Goal: Check status: Check status

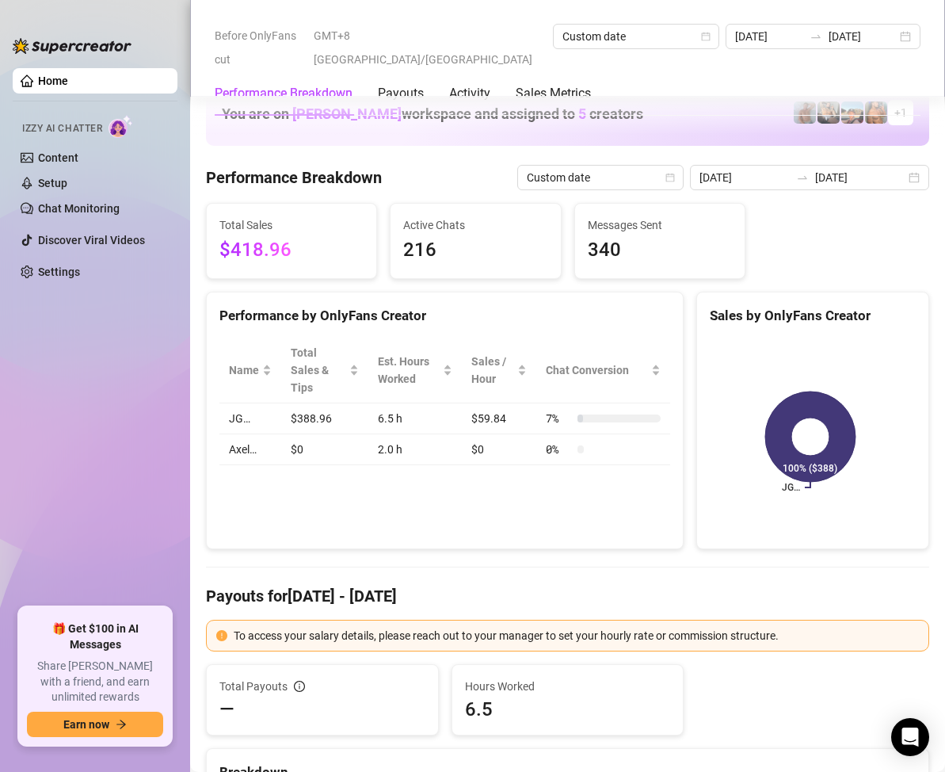
scroll to position [2139, 0]
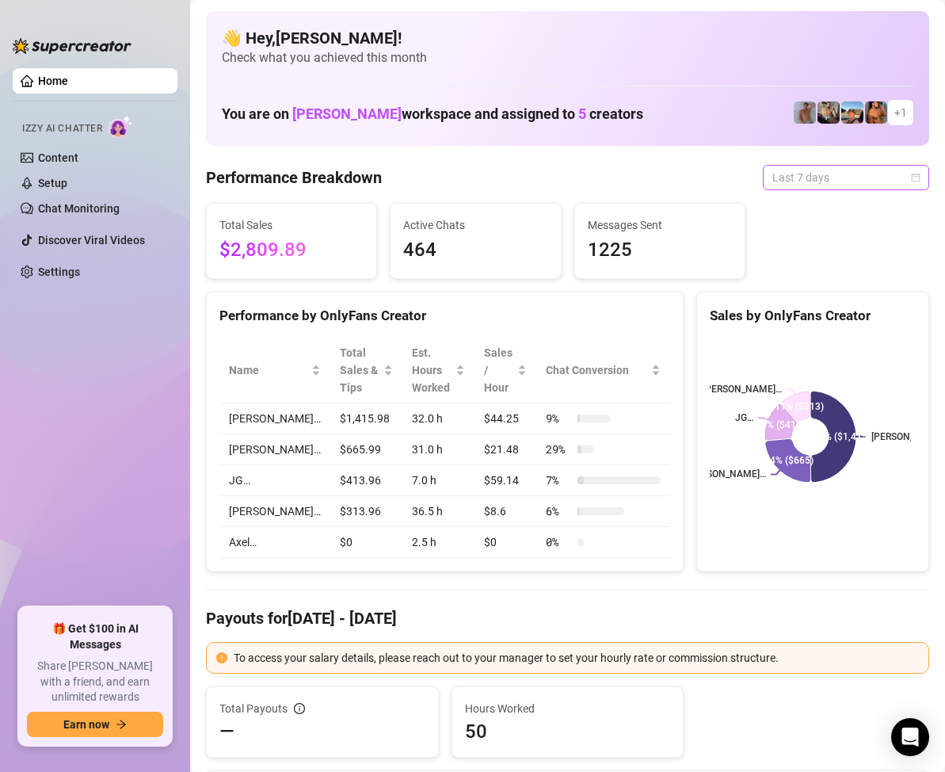
click at [862, 179] on span "Last 7 days" at bounding box center [845, 178] width 147 height 24
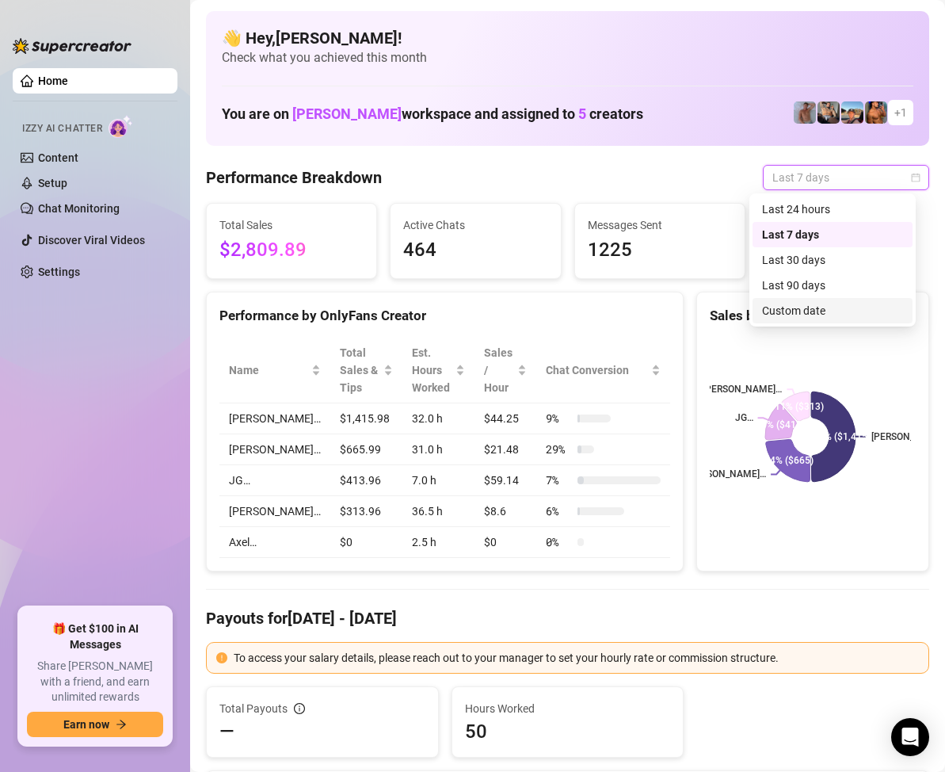
click at [802, 312] on div "Custom date" at bounding box center [832, 310] width 141 height 17
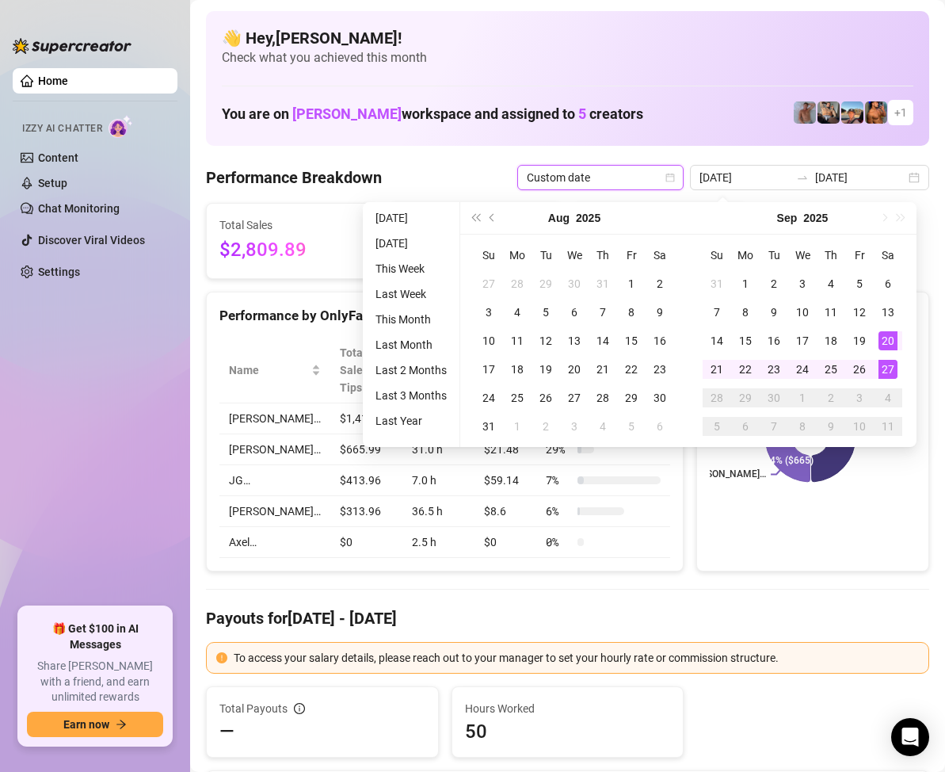
type input "[DATE]"
click at [886, 368] on div "27" at bounding box center [888, 369] width 19 height 19
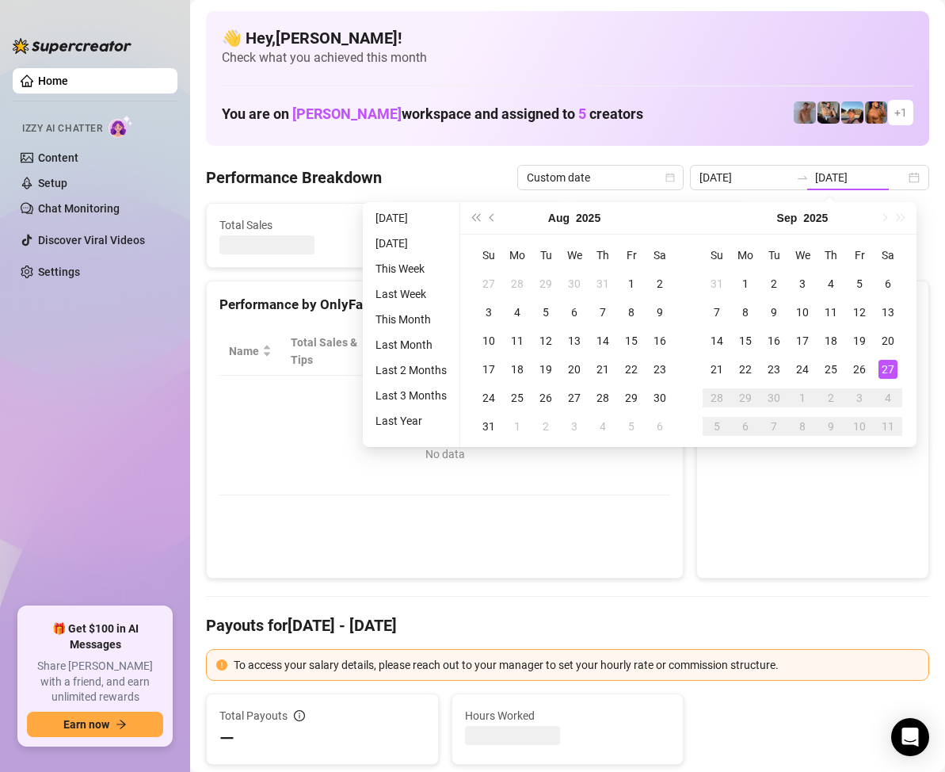
type input "[DATE]"
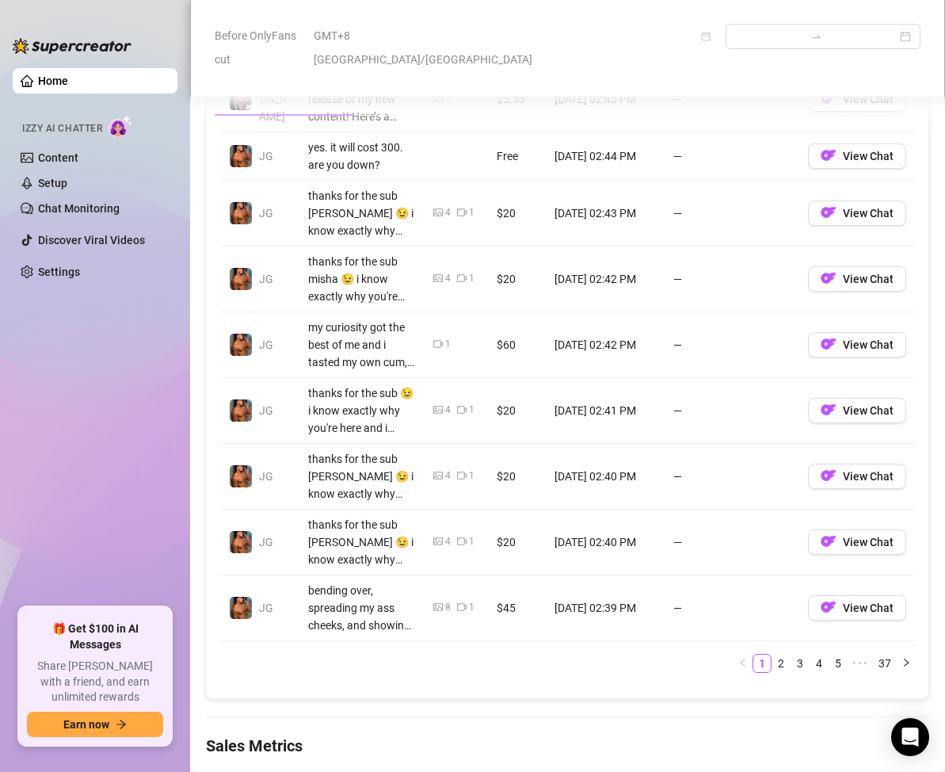
scroll to position [1981, 0]
